Goal: Information Seeking & Learning: Learn about a topic

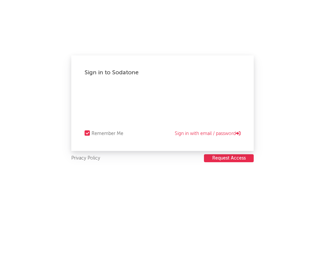
select select "recorded_music"
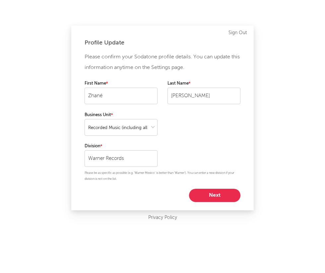
click at [221, 199] on button "Next" at bounding box center [214, 195] width 51 height 13
select select "marketing"
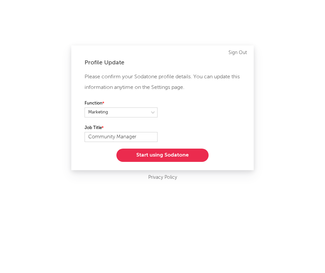
click at [173, 158] on button "Start using Sodatone" at bounding box center [162, 154] width 92 height 13
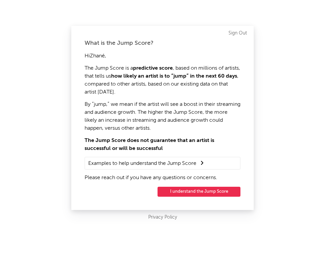
click at [190, 191] on button "I understand the Jump Score" at bounding box center [198, 192] width 83 height 10
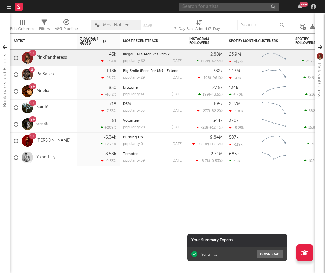
click at [192, 8] on input "text" at bounding box center [228, 7] width 99 height 8
type input "deed0t"
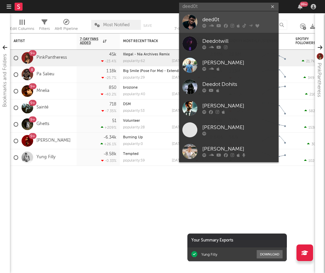
click at [217, 21] on div "deed0t" at bounding box center [238, 20] width 73 height 8
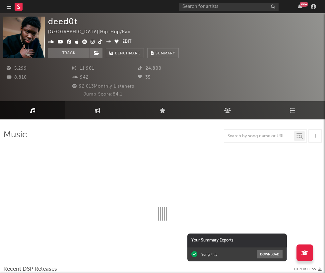
select select "6m"
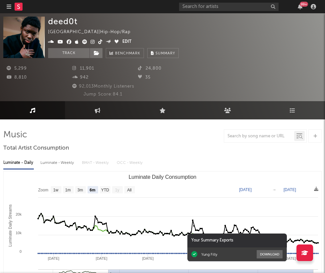
click at [100, 44] on icon at bounding box center [100, 41] width 4 height 5
click at [227, 112] on icon at bounding box center [227, 110] width 7 height 5
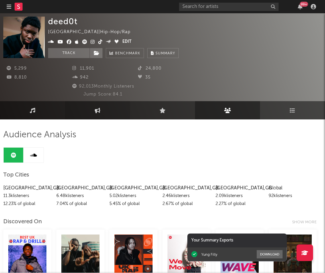
click at [94, 114] on link "Engagement" at bounding box center [97, 110] width 65 height 18
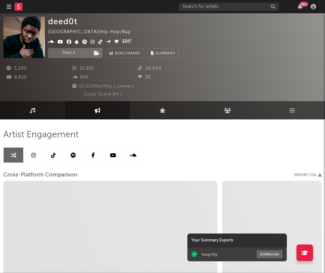
select select "1w"
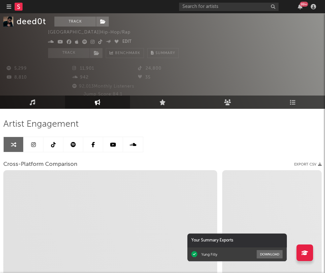
scroll to position [12, 0]
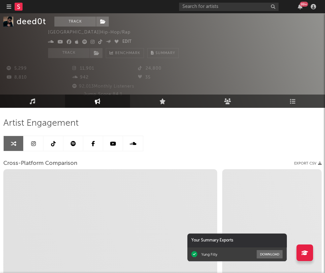
click at [53, 145] on icon at bounding box center [53, 143] width 5 height 5
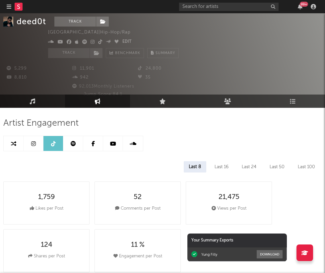
select select "6m"
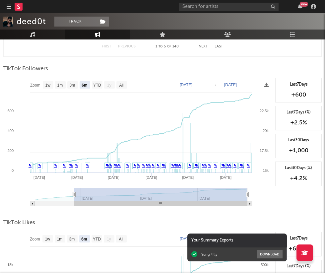
scroll to position [742, 0]
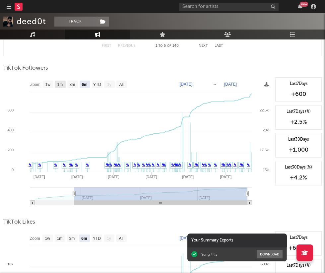
click at [62, 87] on rect at bounding box center [60, 84] width 11 height 7
select select "1m"
type input "[DATE]"
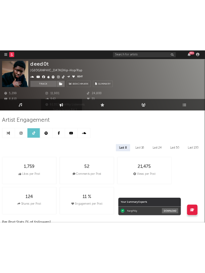
scroll to position [0, 0]
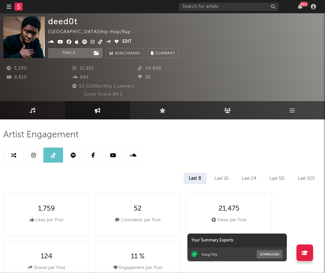
click at [116, 184] on div "Last 8 Last 16 Last 24 Last 50 Last 100" at bounding box center [162, 178] width 318 height 11
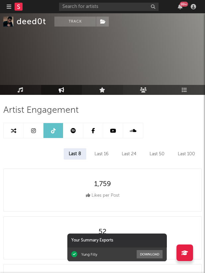
scroll to position [28, 0]
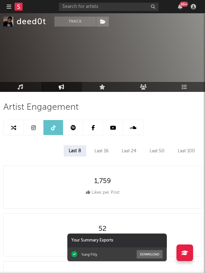
click at [32, 129] on icon at bounding box center [33, 127] width 5 height 5
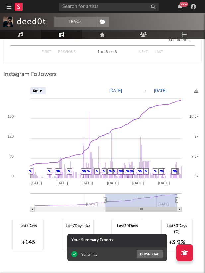
scroll to position [1436, 0]
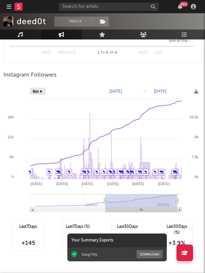
click at [35, 95] on select "Zoom 1w 1m 3m 6m YTD 1y All" at bounding box center [38, 91] width 16 height 7
select select "1m"
type input "[DATE]"
